Goal: Transaction & Acquisition: Purchase product/service

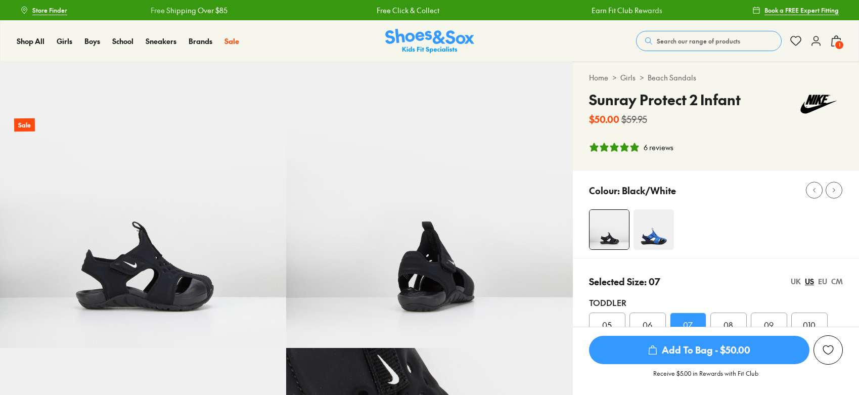
select select "*"
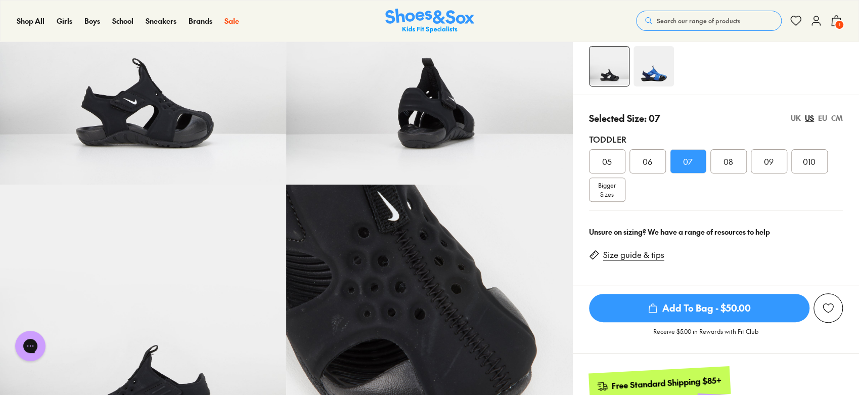
scroll to position [163, 0]
click at [440, 28] on img at bounding box center [429, 21] width 89 height 25
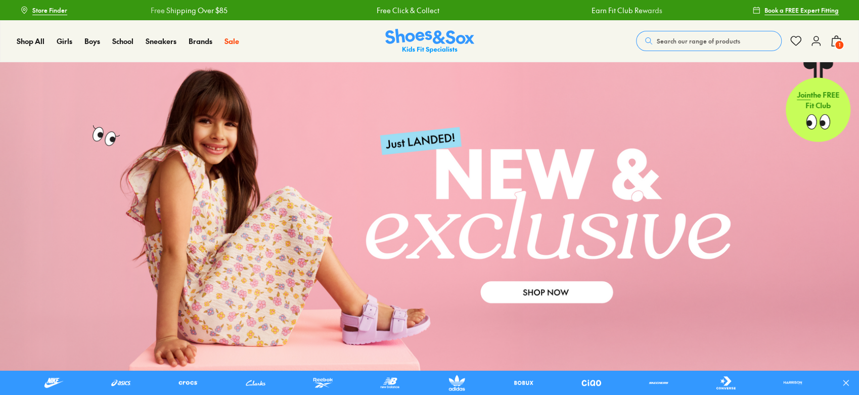
click at [583, 293] on link at bounding box center [429, 216] width 859 height 309
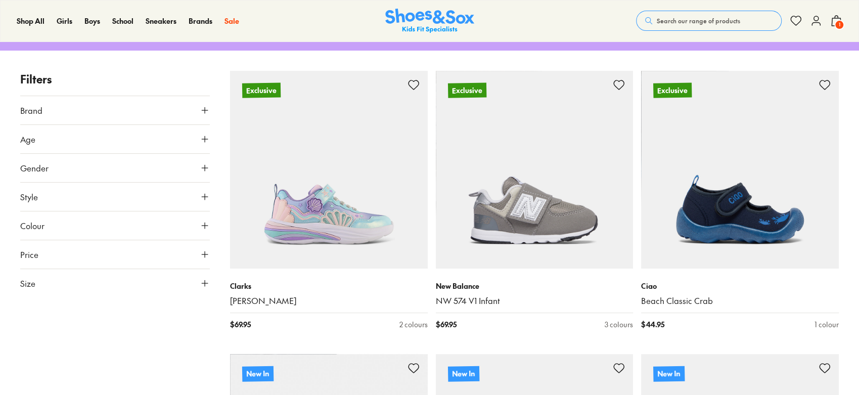
drag, startPoint x: 0, startPoint y: 0, endPoint x: 862, endPoint y: 66, distance: 864.6
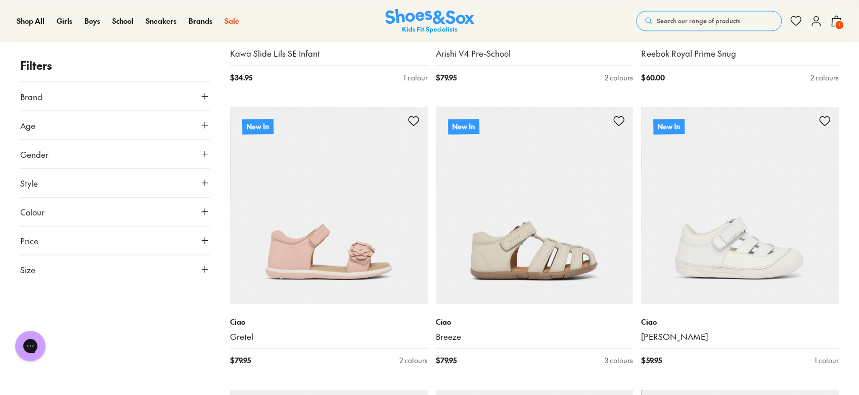
scroll to position [1238, 0]
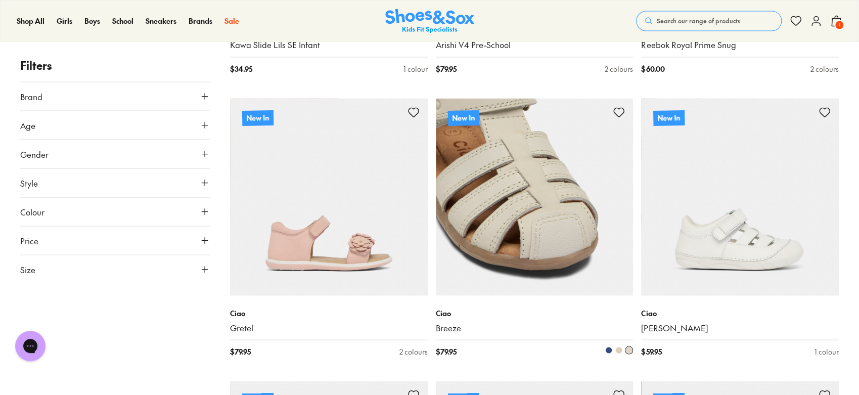
click at [620, 351] on span at bounding box center [618, 349] width 7 height 7
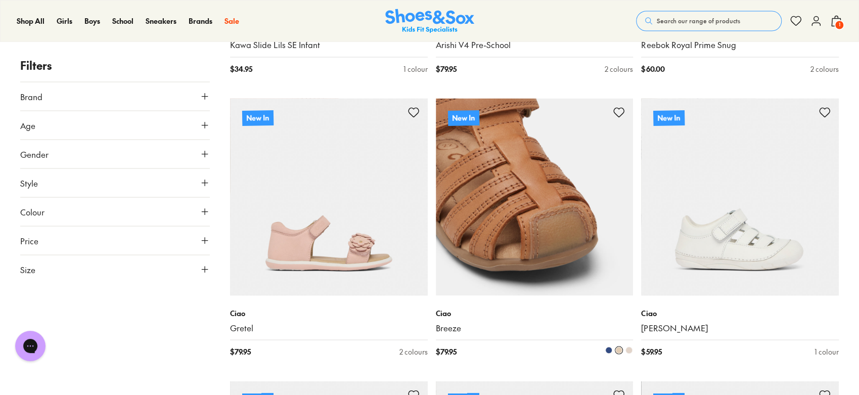
click at [607, 352] on span at bounding box center [608, 349] width 7 height 7
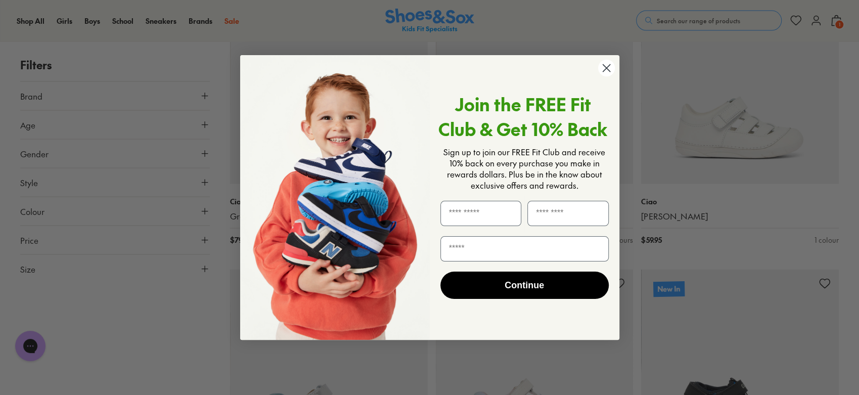
scroll to position [1704, 0]
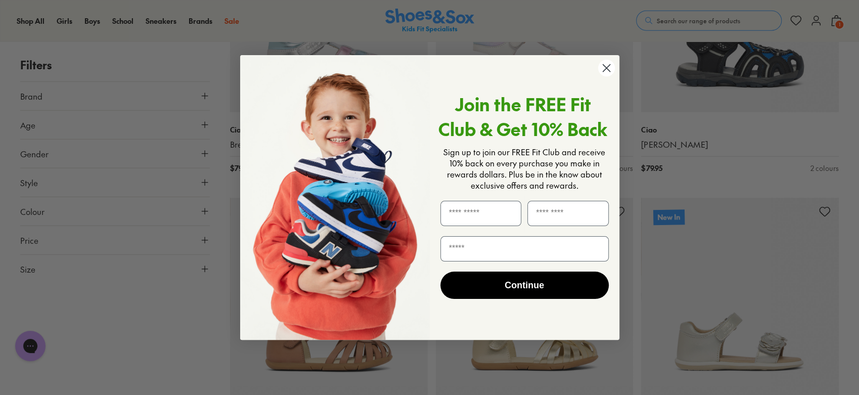
click at [600, 67] on circle "Close dialog" at bounding box center [606, 68] width 17 height 17
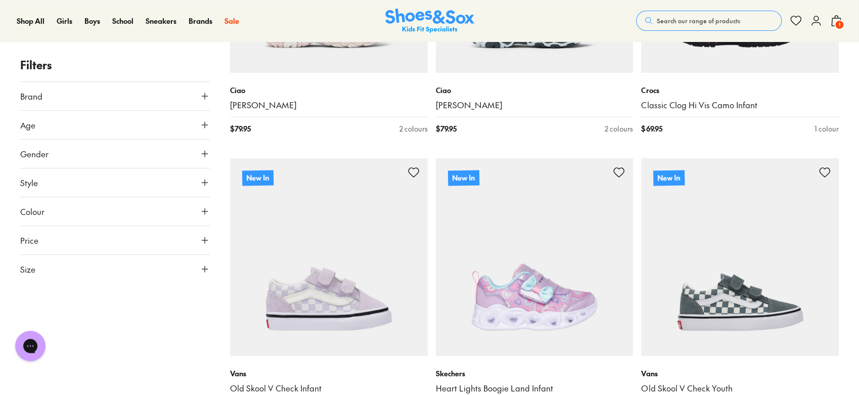
scroll to position [2668, 0]
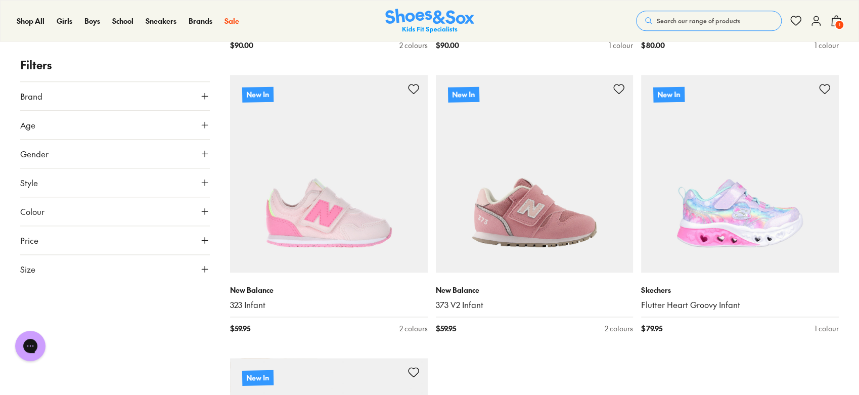
scroll to position [5917, 0]
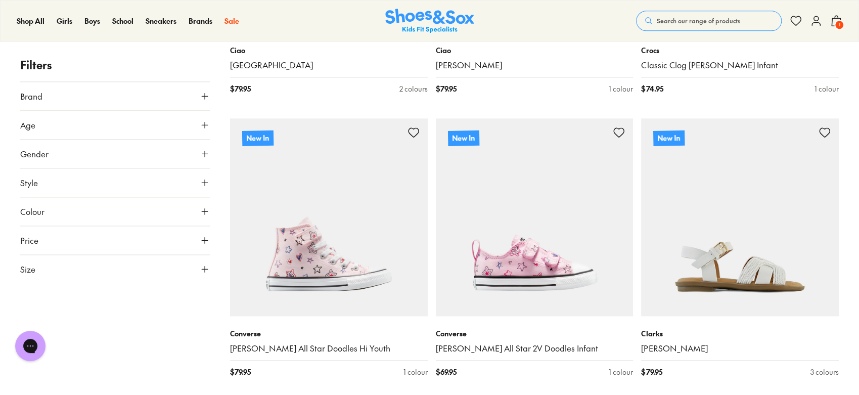
scroll to position [8632, 0]
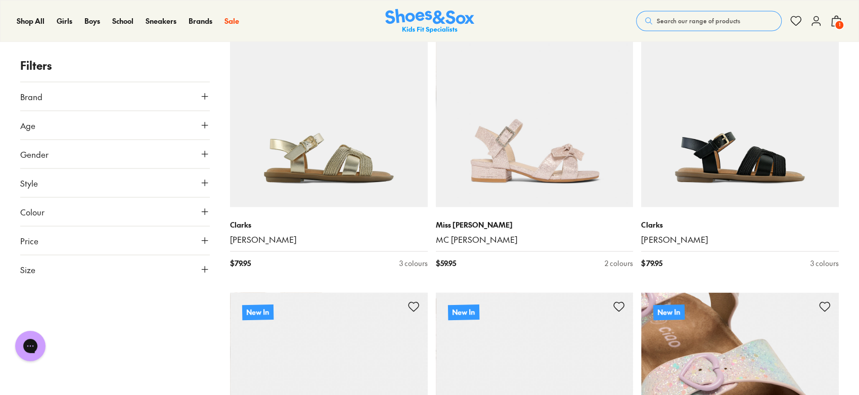
scroll to position [9156, 0]
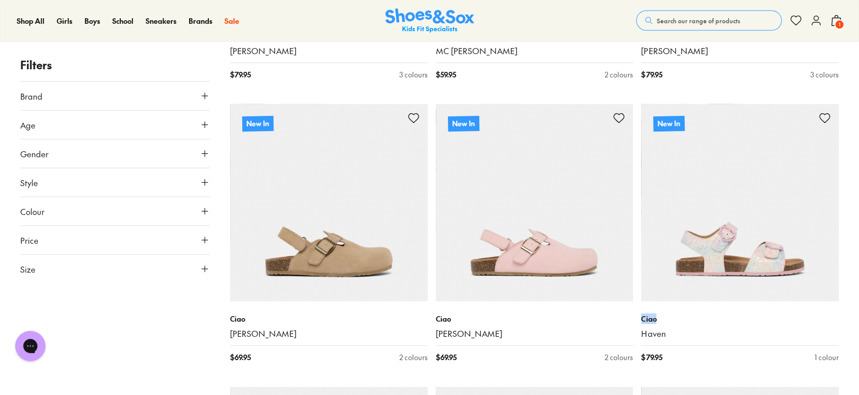
drag, startPoint x: 858, startPoint y: 288, endPoint x: 862, endPoint y: 314, distance: 27.1
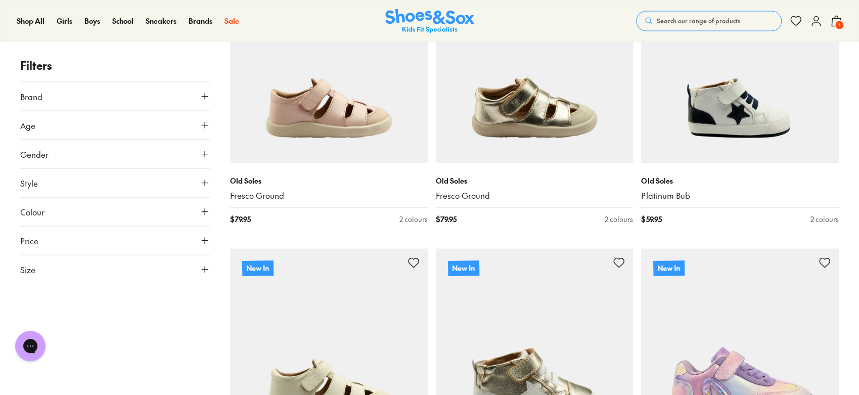
scroll to position [11603, 0]
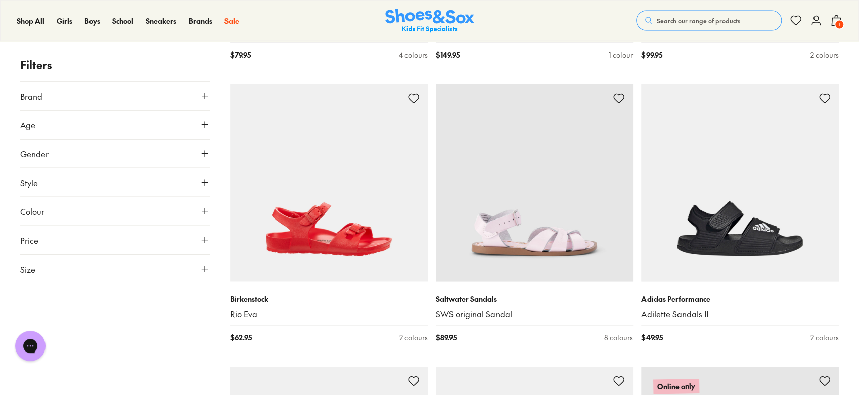
scroll to position [14212, 0]
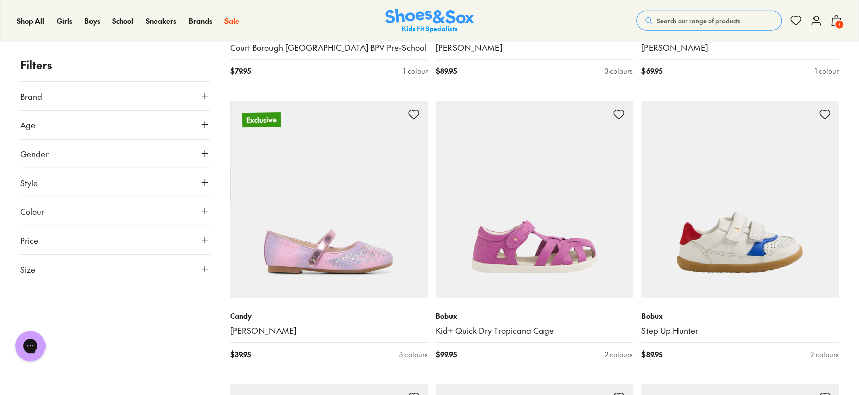
scroll to position [17169, 0]
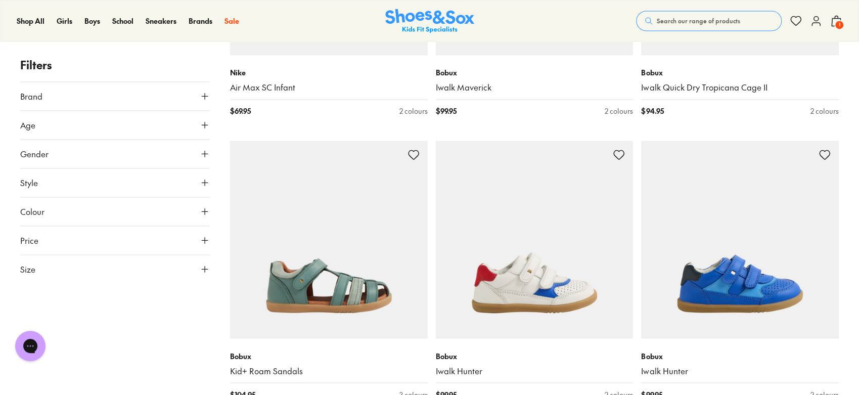
scroll to position [19019, 0]
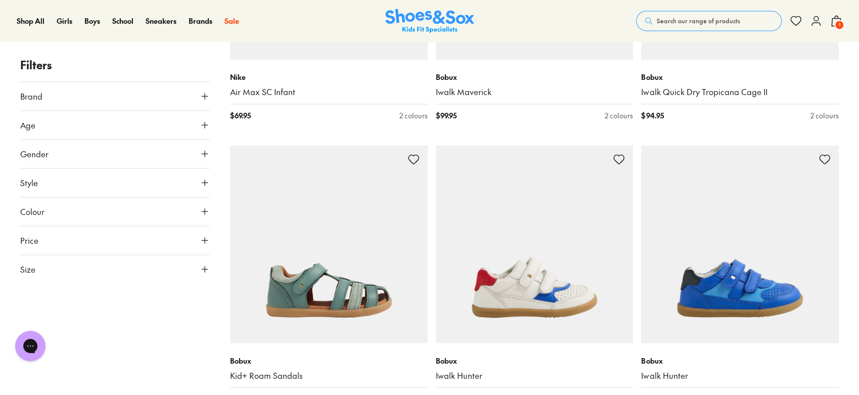
click at [700, 22] on span "Search our range of products" at bounding box center [698, 20] width 83 height 9
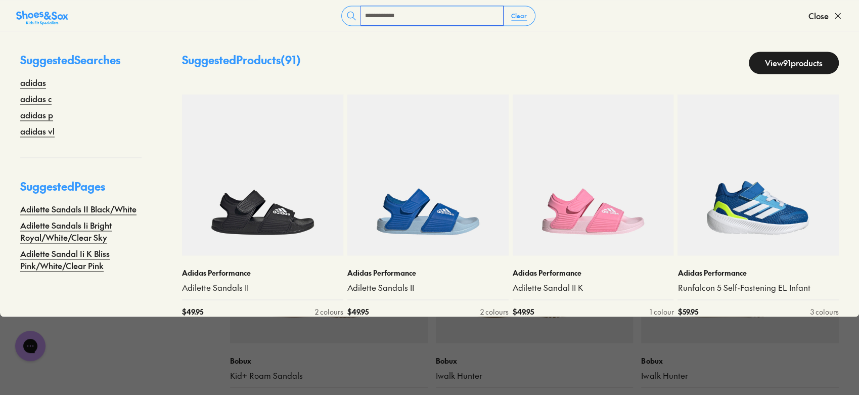
type input "**********"
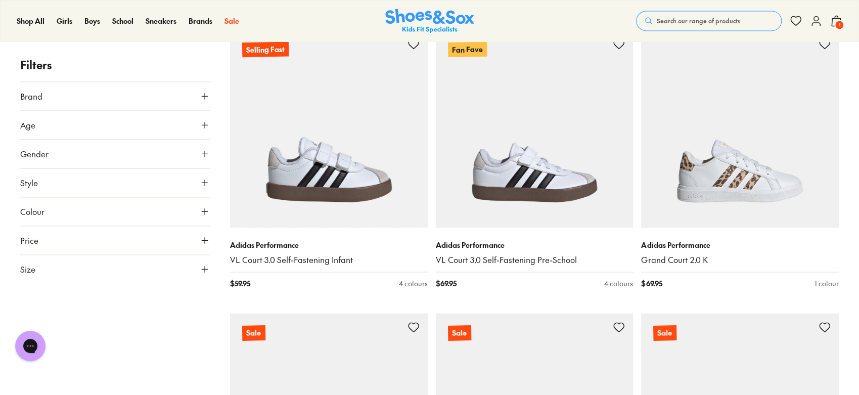
drag, startPoint x: 862, startPoint y: 16, endPoint x: 862, endPoint y: 194, distance: 178.5
click at [859, 215] on html "Skip to Main Content Store Finder Free Shipping Over $85 Free Click & Collect E…" at bounding box center [429, 202] width 859 height 2342
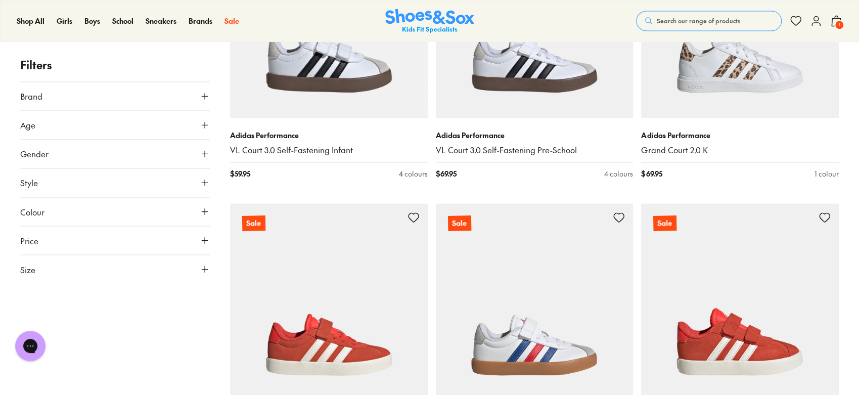
scroll to position [1057, 0]
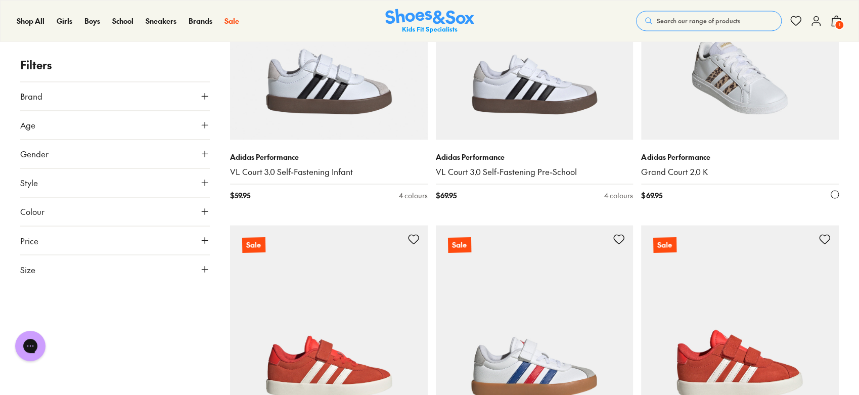
click at [714, 87] on img at bounding box center [740, 41] width 198 height 198
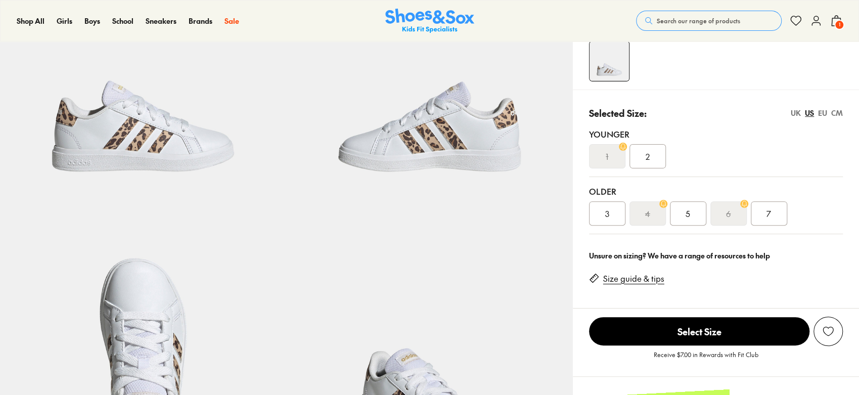
select select "*"
drag, startPoint x: 862, startPoint y: 59, endPoint x: 862, endPoint y: 95, distance: 35.9
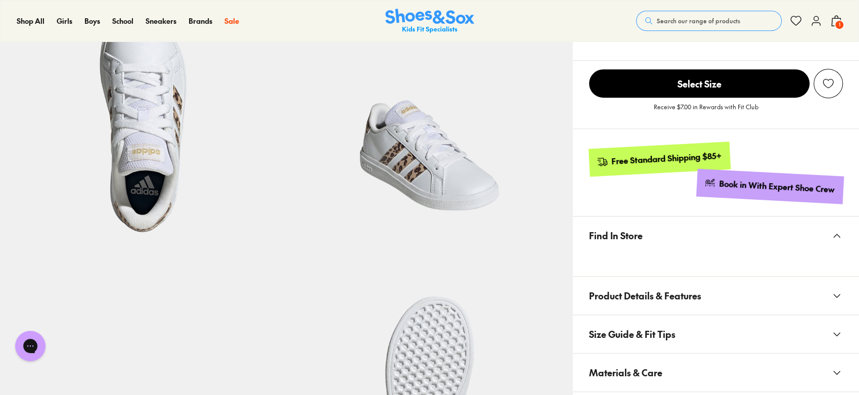
scroll to position [417, 0]
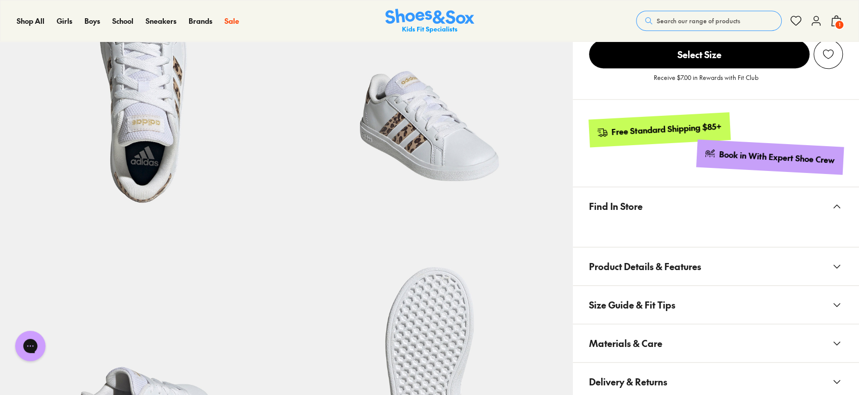
click at [671, 344] on button "Materials & Care" at bounding box center [716, 343] width 286 height 38
drag, startPoint x: 687, startPoint y: 368, endPoint x: 659, endPoint y: 366, distance: 27.9
click at [659, 366] on li "Product Code: SAD506_GN7" at bounding box center [724, 367] width 238 height 11
copy li "SAD506"
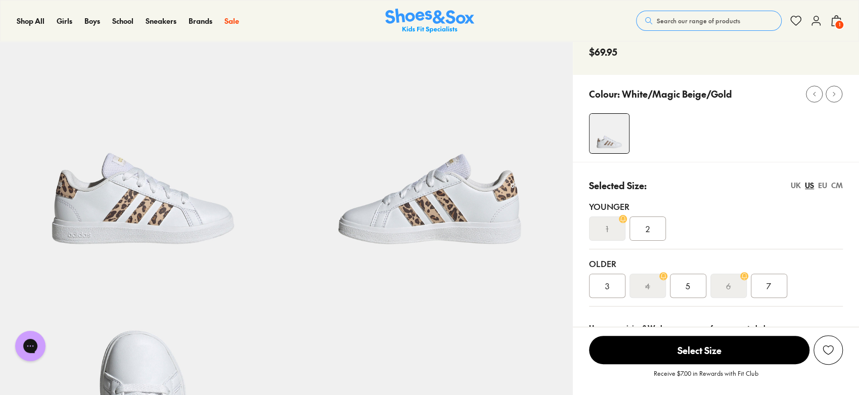
scroll to position [143, 0]
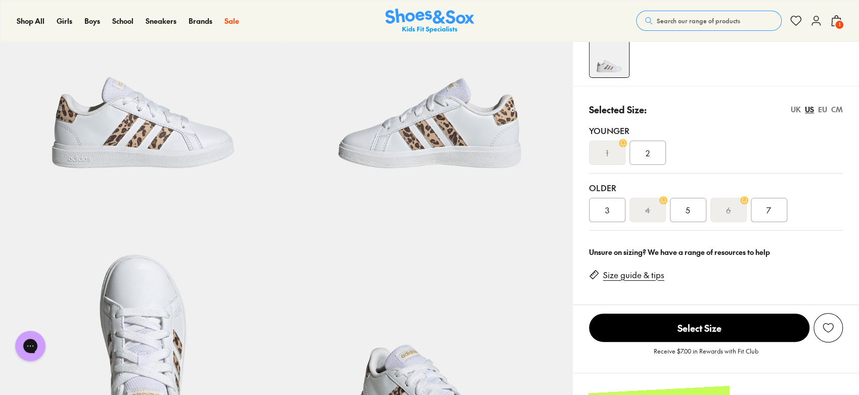
click at [233, 394] on img at bounding box center [143, 348] width 286 height 286
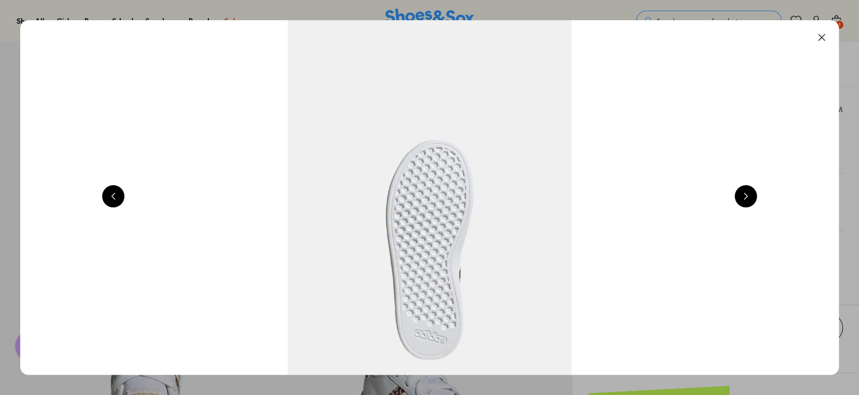
scroll to position [0, 2467]
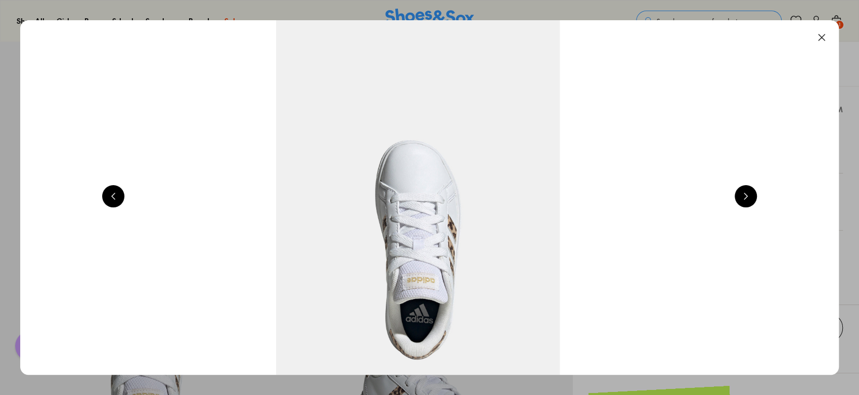
click at [828, 41] on button at bounding box center [822, 37] width 22 height 22
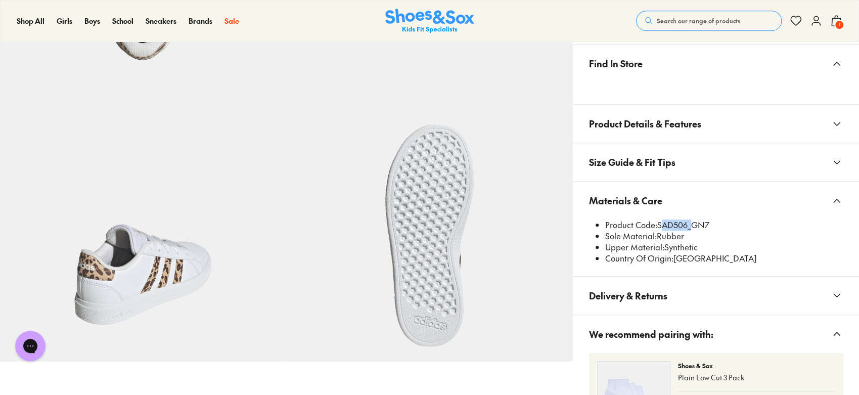
scroll to position [0, 0]
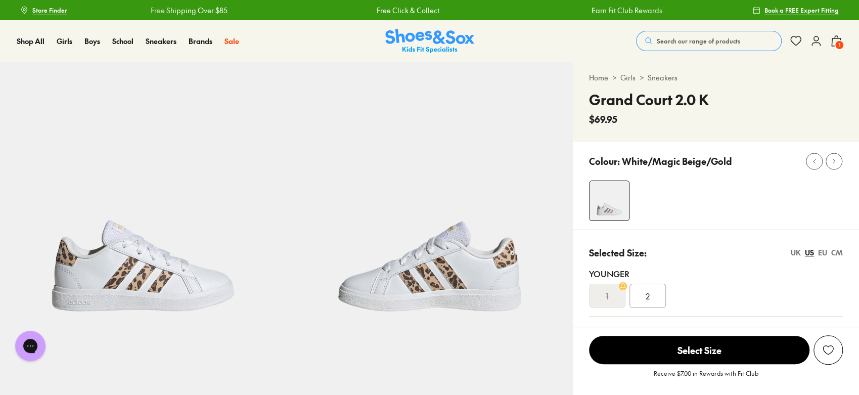
click at [679, 41] on span "Search our range of products" at bounding box center [698, 40] width 83 height 9
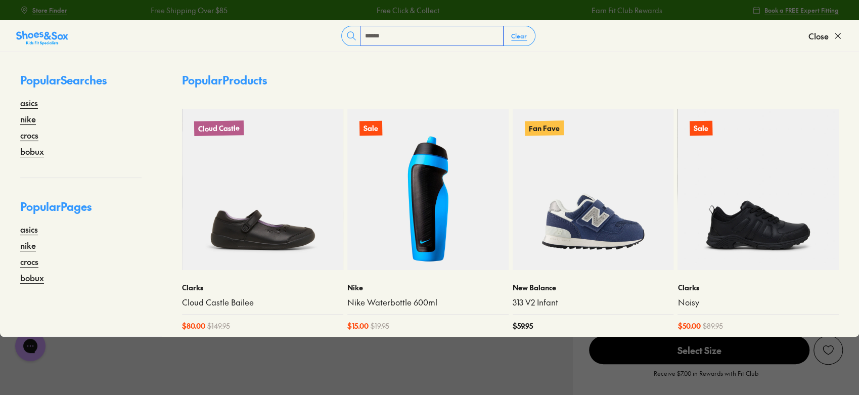
type input "******"
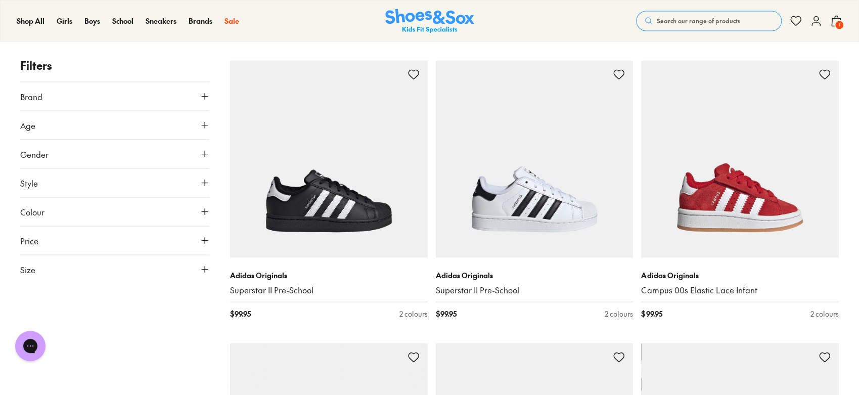
scroll to position [1231, 0]
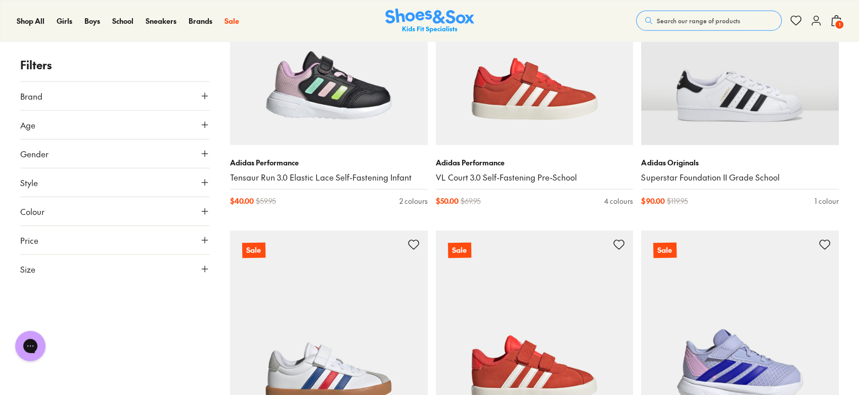
scroll to position [7003, 0]
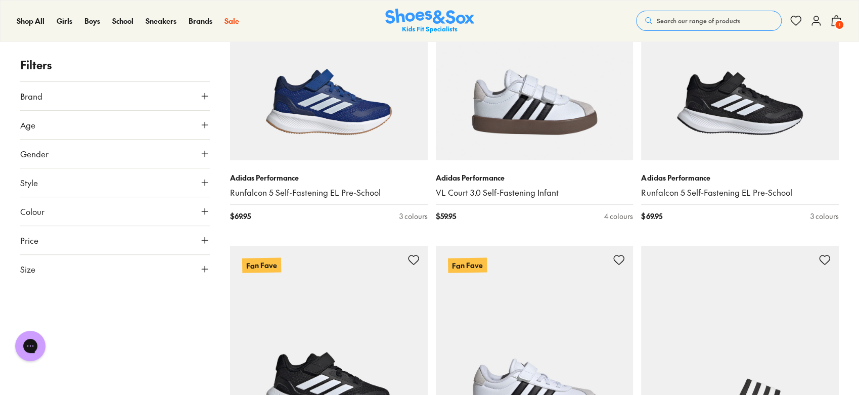
scroll to position [2645, 0]
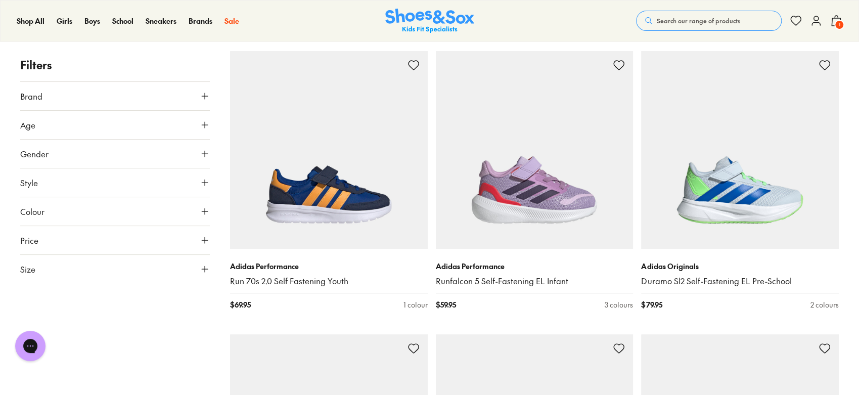
click at [688, 34] on div "Shop All Shop All Shop All New Arrivals Up to 40% Off Sale Online Only Best Sel…" at bounding box center [429, 20] width 859 height 41
click at [688, 20] on span "Search our range of products" at bounding box center [698, 20] width 83 height 9
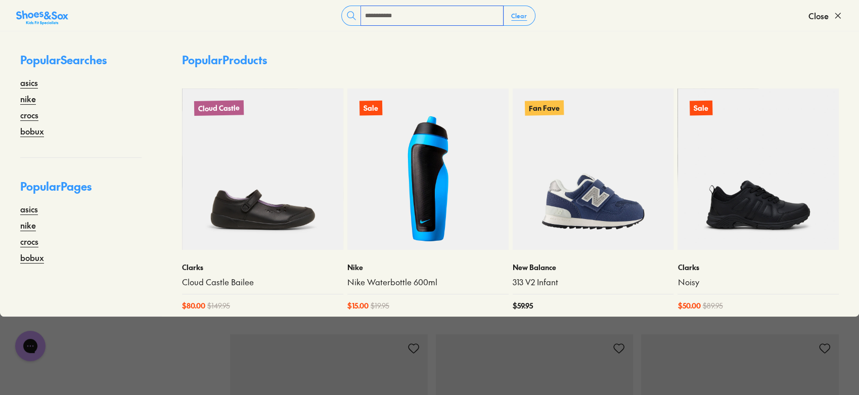
type input "**********"
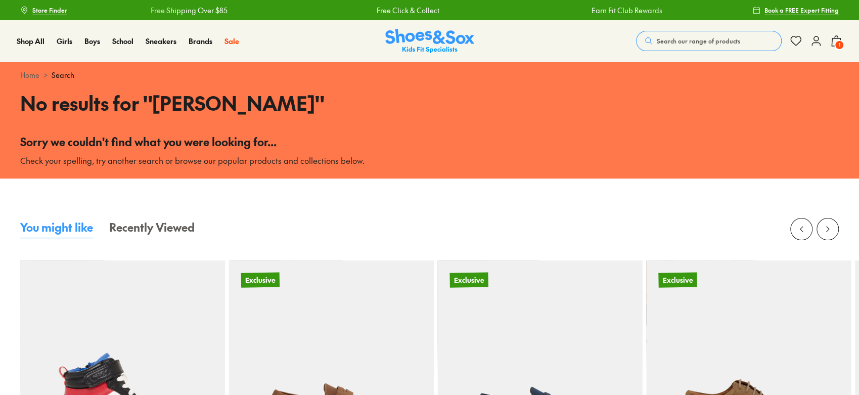
click at [733, 40] on span "Search our range of products" at bounding box center [698, 40] width 83 height 9
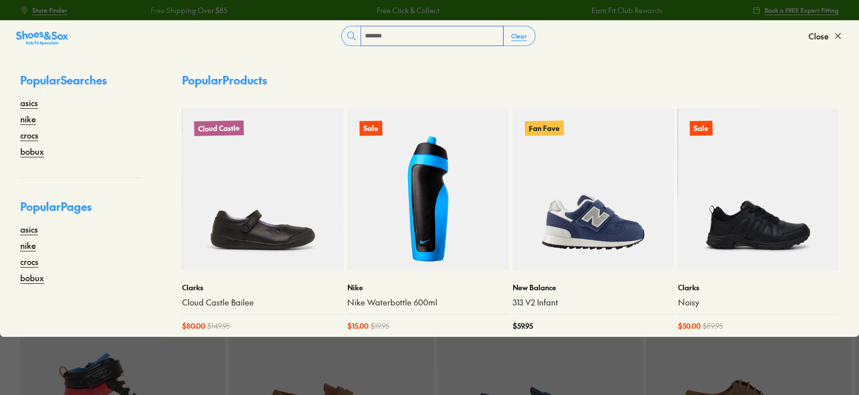
type input "*******"
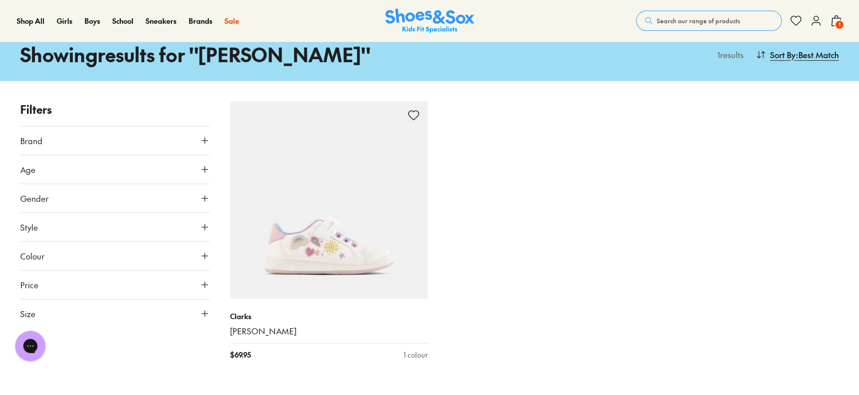
click at [675, 20] on span "Search our range of products" at bounding box center [698, 20] width 83 height 9
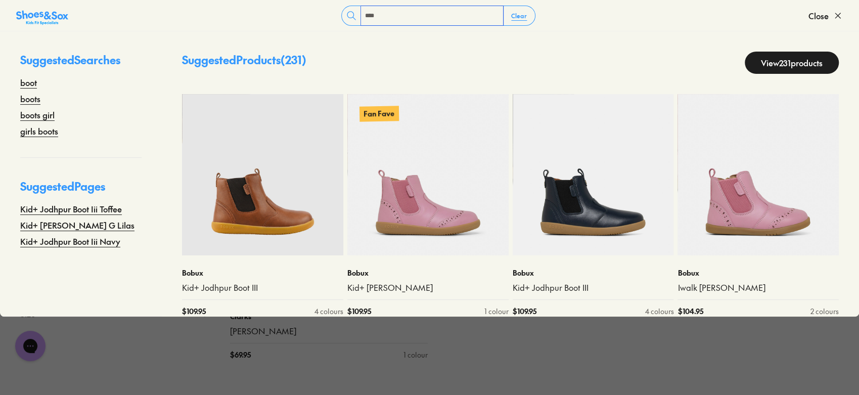
type input "****"
click at [794, 58] on link "View 231 products" at bounding box center [792, 63] width 94 height 22
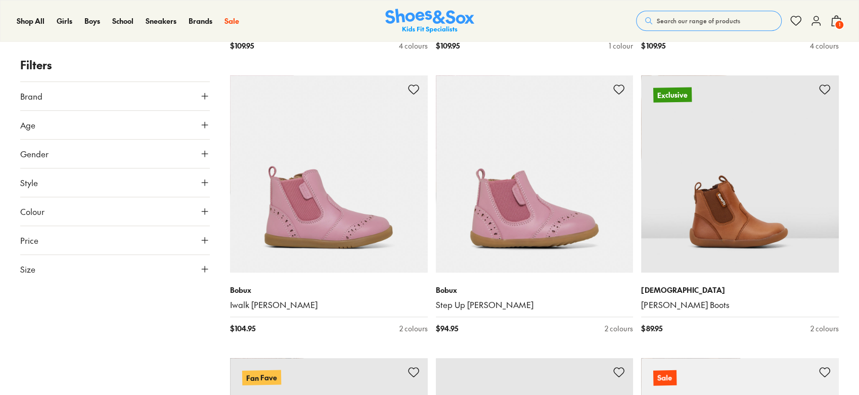
scroll to position [368, 0]
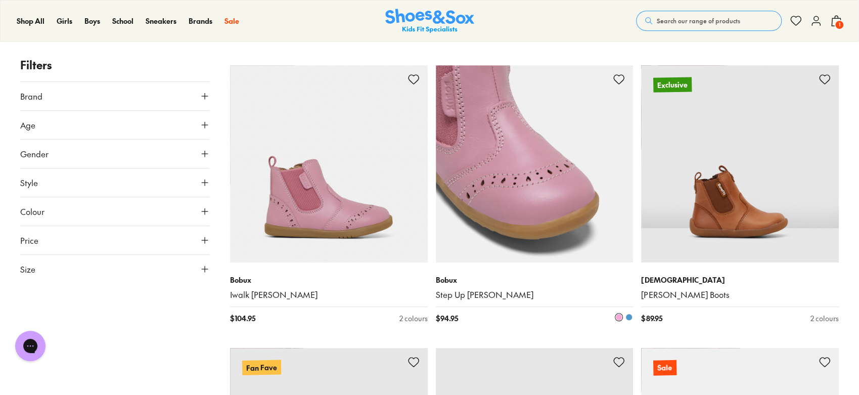
scroll to position [0, 0]
click at [518, 220] on img at bounding box center [535, 164] width 198 height 198
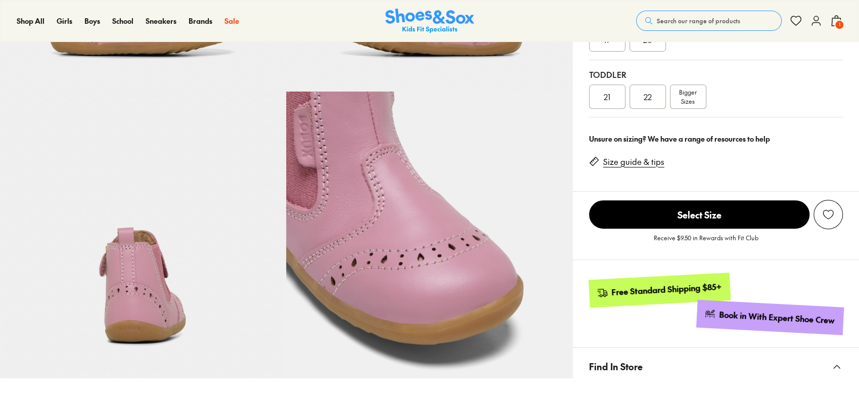
select select "*"
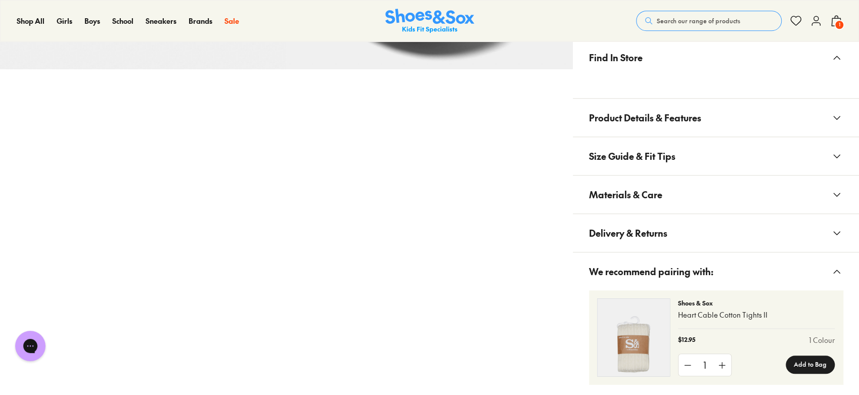
scroll to position [593, 0]
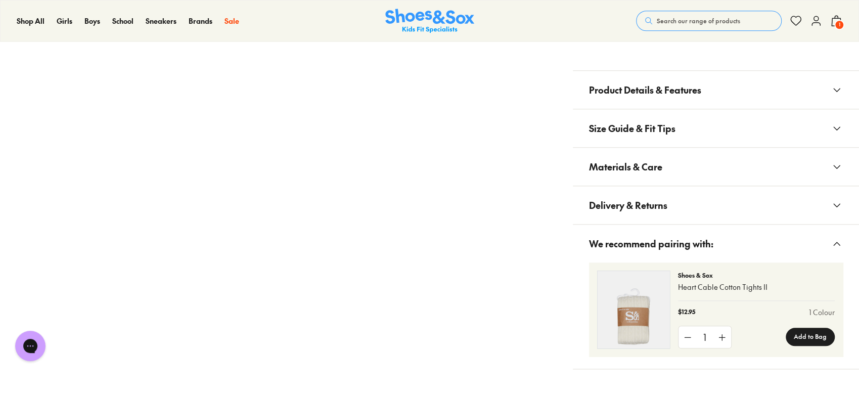
click at [671, 169] on button "Materials & Care" at bounding box center [716, 167] width 286 height 38
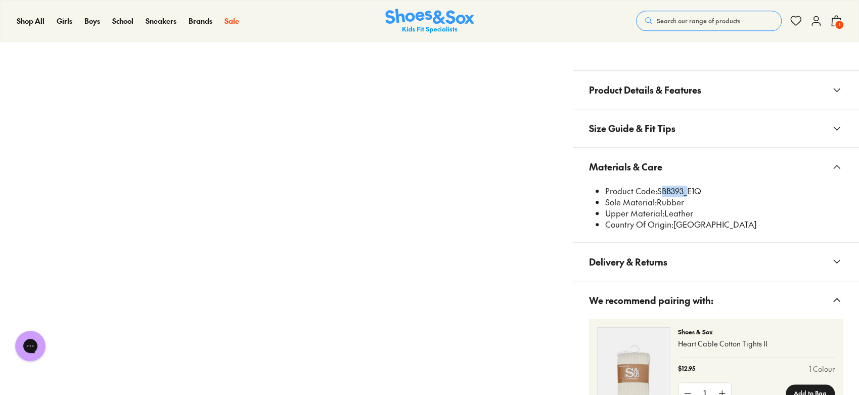
drag, startPoint x: 683, startPoint y: 185, endPoint x: 659, endPoint y: 189, distance: 24.1
click at [659, 189] on li "Product Code: SBB393_E1Q" at bounding box center [724, 191] width 238 height 11
copy li "SBB393"
